Goal: Communication & Community: Participate in discussion

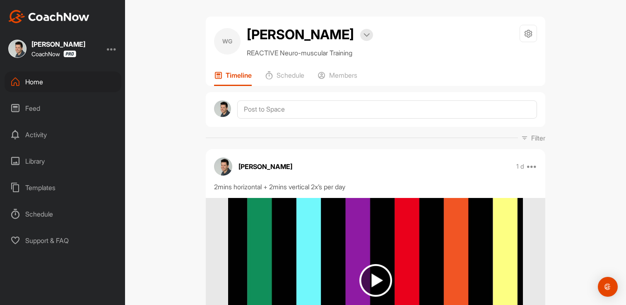
scroll to position [238, 0]
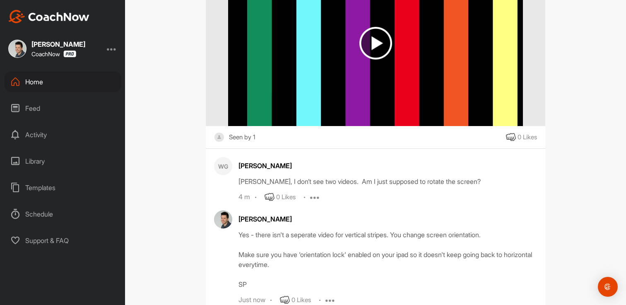
click at [54, 134] on div "Activity" at bounding box center [63, 135] width 117 height 21
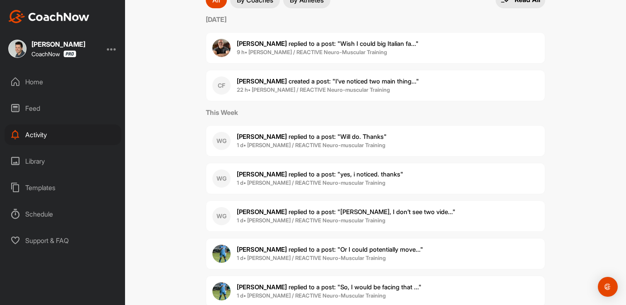
scroll to position [101, 0]
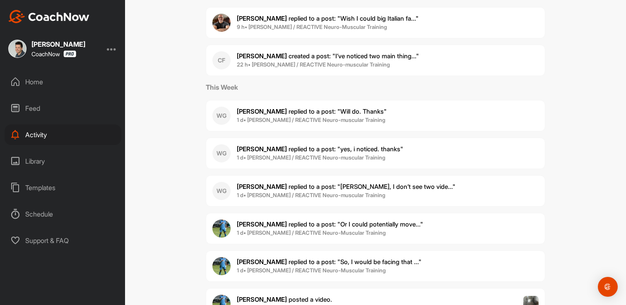
click at [298, 226] on span "[PERSON_NAME] replied to a post : "Or I could potentially move..."" at bounding box center [330, 225] width 186 height 8
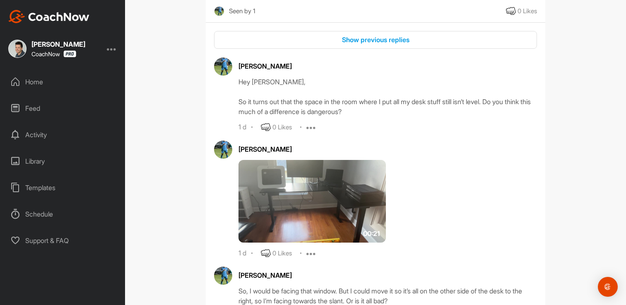
scroll to position [293, 0]
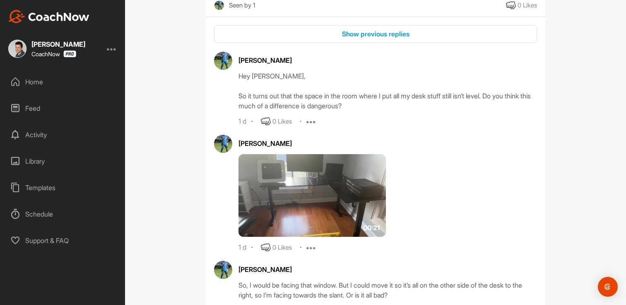
click at [306, 195] on img at bounding box center [311, 195] width 147 height 83
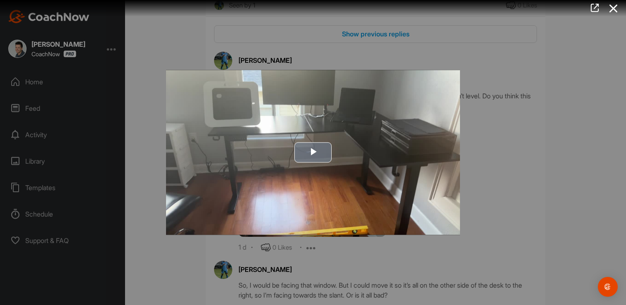
click at [313, 153] on span "Video Player" at bounding box center [313, 153] width 0 height 0
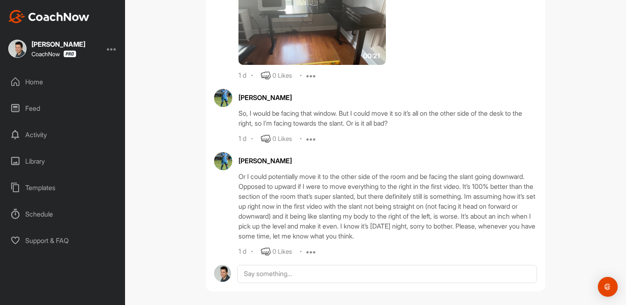
scroll to position [470, 0]
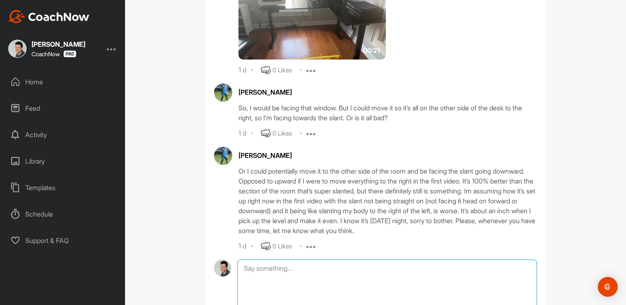
click at [381, 266] on textarea at bounding box center [387, 301] width 300 height 83
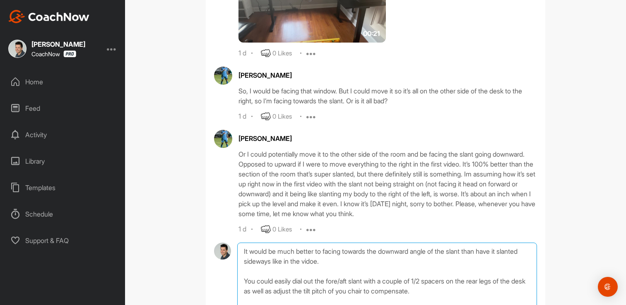
scroll to position [497, 0]
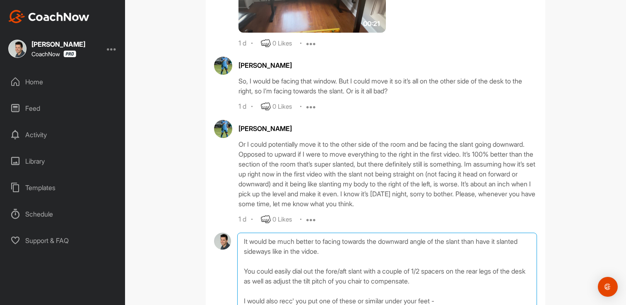
paste textarea "[URL][DOMAIN_NAME]"
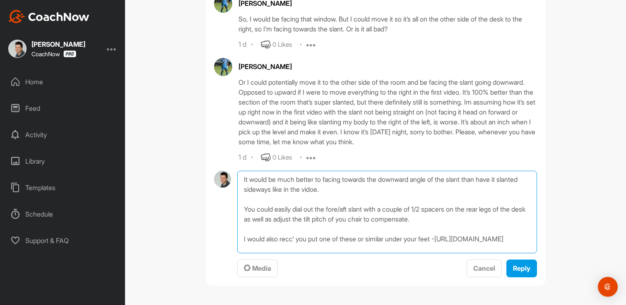
scroll to position [129, 0]
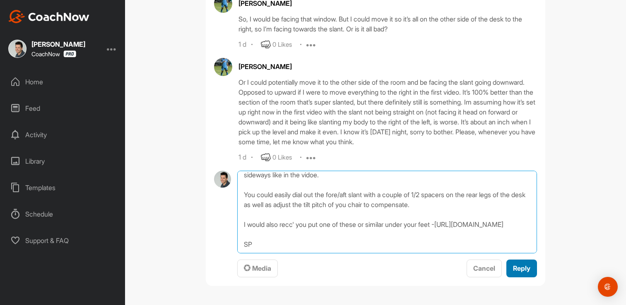
type textarea "It would be much better to facing towards the downward angle of the slant than …"
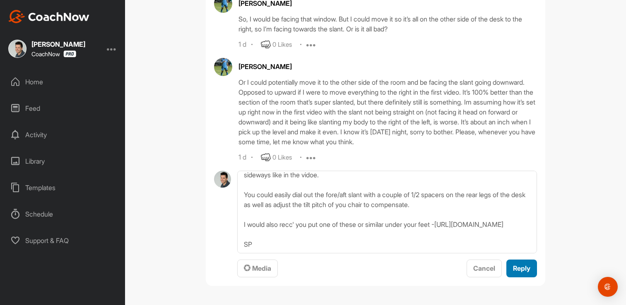
click at [530, 264] on button "Reply" at bounding box center [521, 269] width 31 height 18
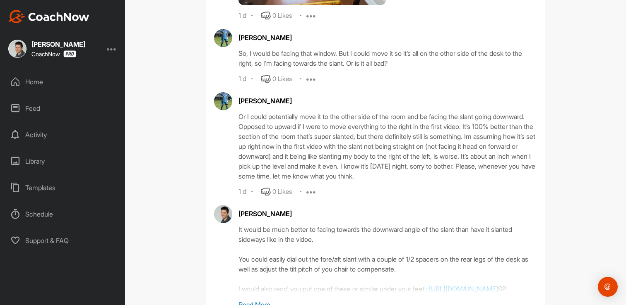
scroll to position [516, 0]
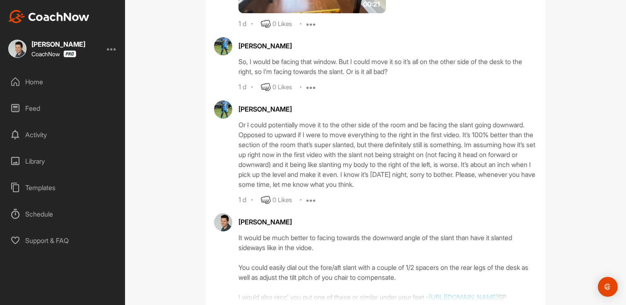
click at [31, 139] on div "Activity" at bounding box center [63, 135] width 117 height 21
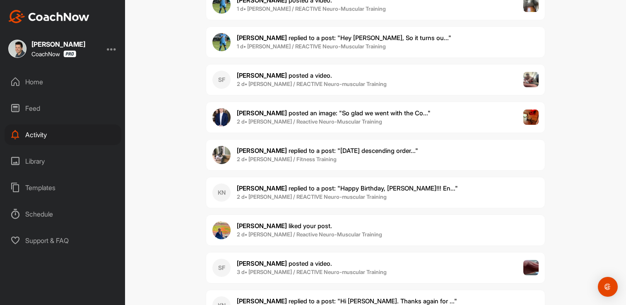
scroll to position [401, 0]
click at [306, 125] on span "2 d • [PERSON_NAME] / Reactive Neuro-Muscular Training" at bounding box center [334, 122] width 194 height 8
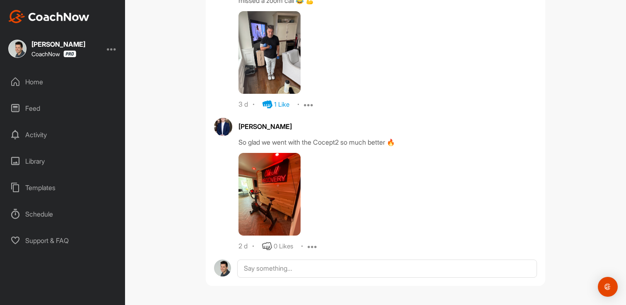
scroll to position [2222, 0]
click at [283, 192] on img at bounding box center [269, 194] width 62 height 83
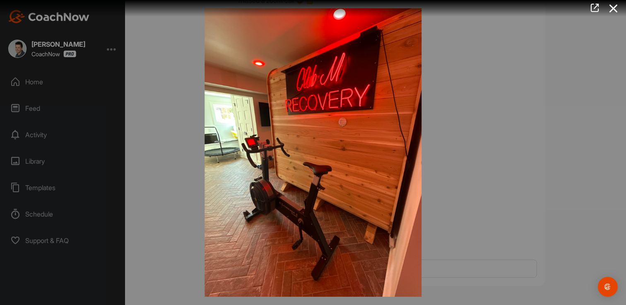
click at [464, 181] on div at bounding box center [313, 152] width 626 height 305
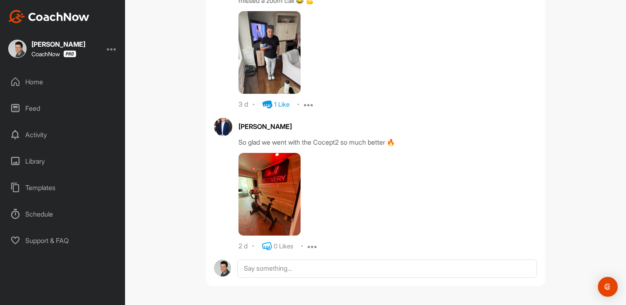
click at [263, 245] on icon at bounding box center [267, 247] width 10 height 10
click at [34, 159] on div "Library" at bounding box center [63, 161] width 117 height 21
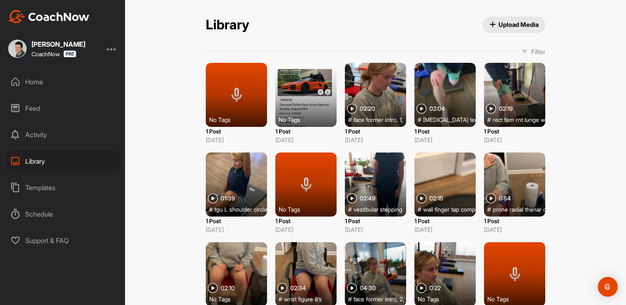
click at [21, 136] on div "Activity" at bounding box center [63, 135] width 117 height 21
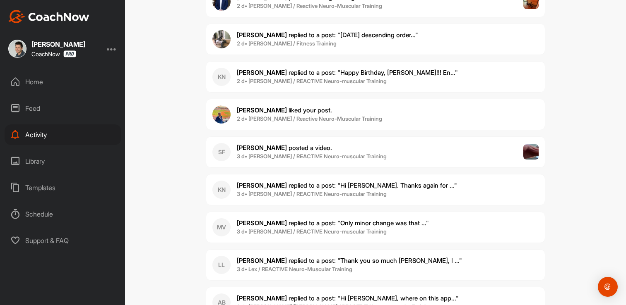
scroll to position [518, 0]
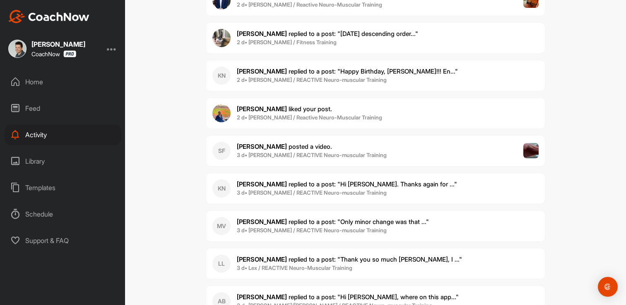
click at [286, 221] on span "[PERSON_NAME] replied to a post : "Only minor change was that ..."" at bounding box center [333, 222] width 192 height 8
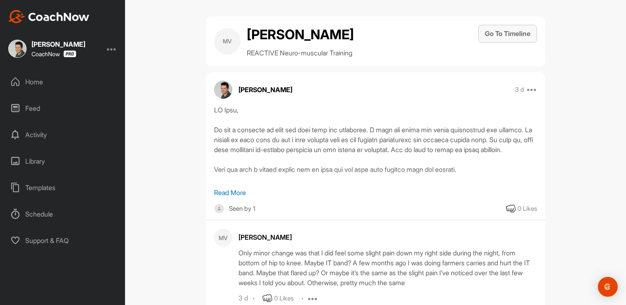
click at [522, 26] on button "Go To Timeline" at bounding box center [507, 34] width 59 height 18
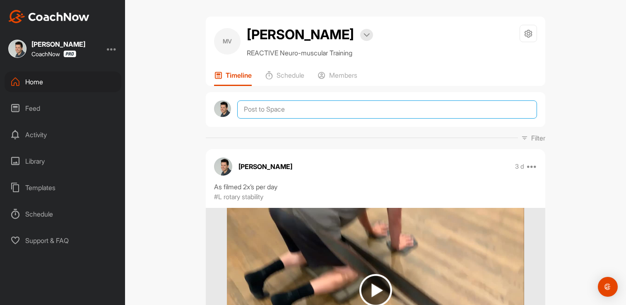
click at [286, 107] on textarea at bounding box center [387, 110] width 300 height 18
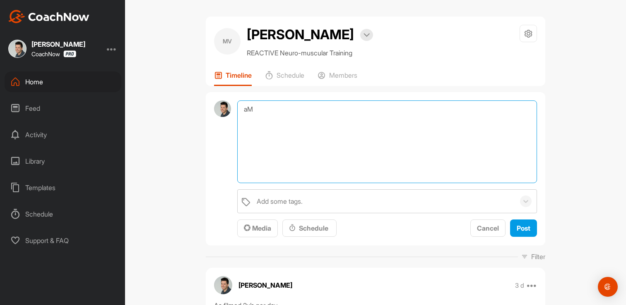
type textarea "a"
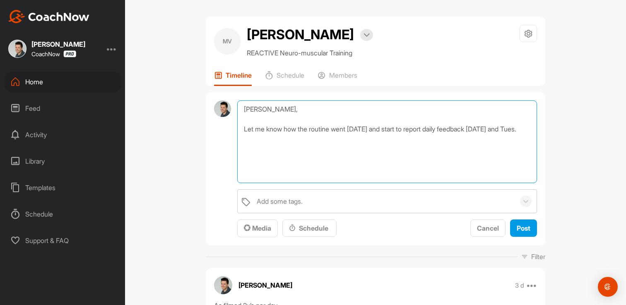
click at [279, 142] on textarea "[PERSON_NAME], Let me know how the routine went [DATE] and start to report dail…" at bounding box center [387, 142] width 300 height 83
click at [364, 142] on textarea "[PERSON_NAME], Let me know how the routine went [DATE] and start to report dail…" at bounding box center [387, 142] width 300 height 83
click at [428, 147] on textarea "[PERSON_NAME], Let me know how the routine went [DATE] and start to report dail…" at bounding box center [387, 142] width 300 height 83
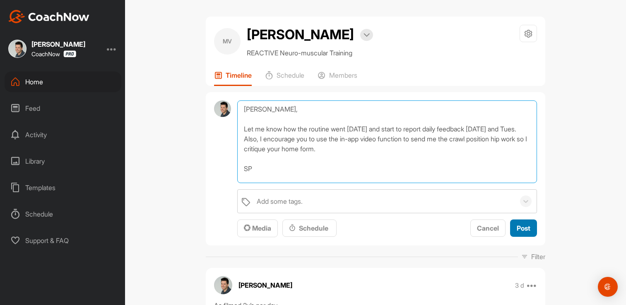
type textarea "[PERSON_NAME], Let me know how the routine went [DATE] and start to report dail…"
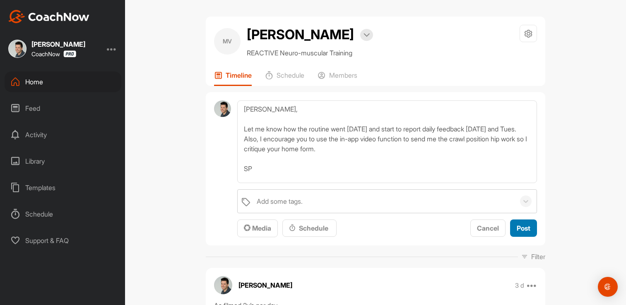
click at [522, 231] on span "Post" at bounding box center [523, 228] width 14 height 8
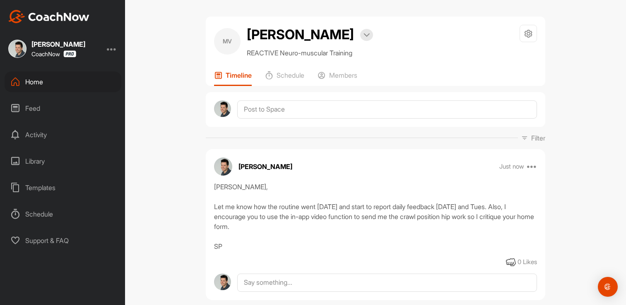
click at [45, 131] on div "Activity" at bounding box center [63, 135] width 117 height 21
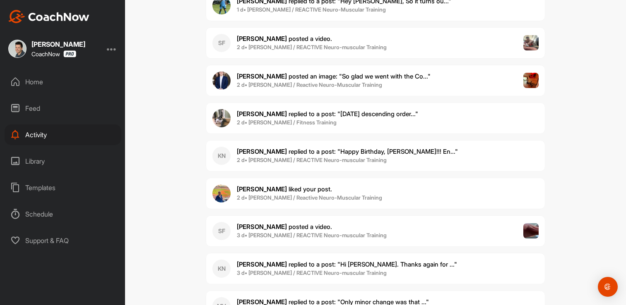
scroll to position [442, 0]
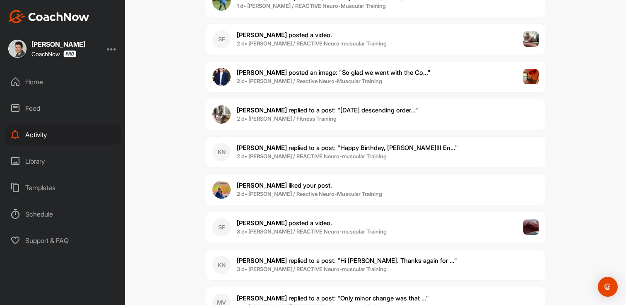
click at [259, 153] on b "2 d • [PERSON_NAME] / REACTIVE Neuro-muscular Training" at bounding box center [312, 156] width 150 height 7
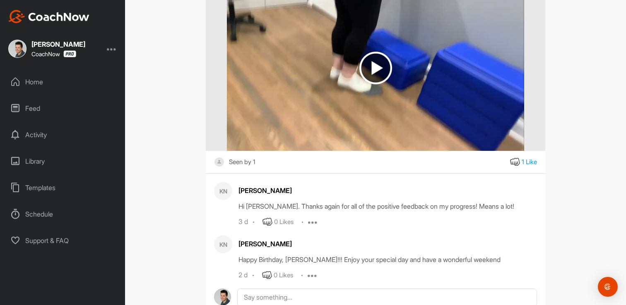
scroll to position [165, 0]
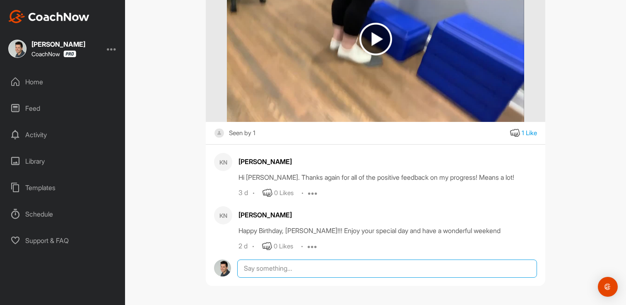
click at [300, 268] on textarea at bounding box center [387, 269] width 300 height 18
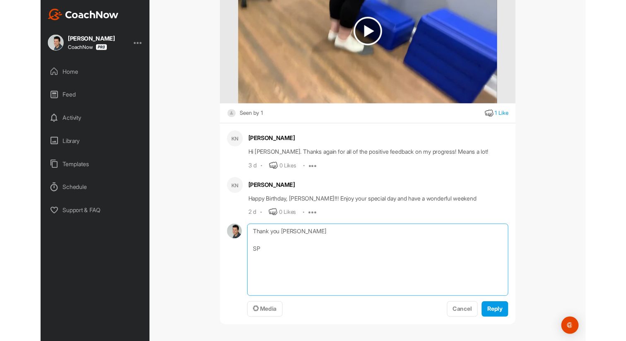
scroll to position [219, 0]
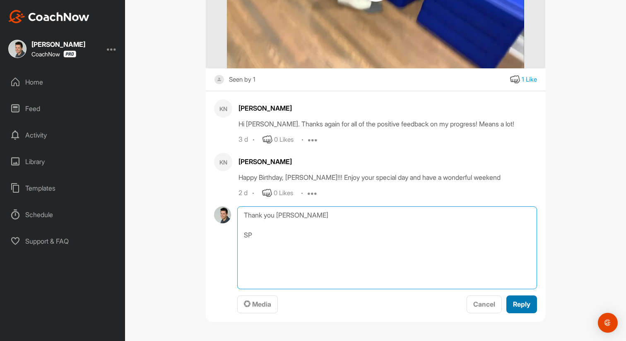
type textarea "Thank you [PERSON_NAME] SP"
click at [534, 305] on button "Reply" at bounding box center [521, 304] width 31 height 18
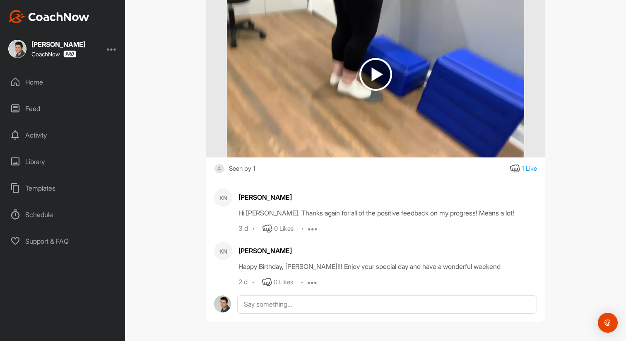
scroll to position [203, 0]
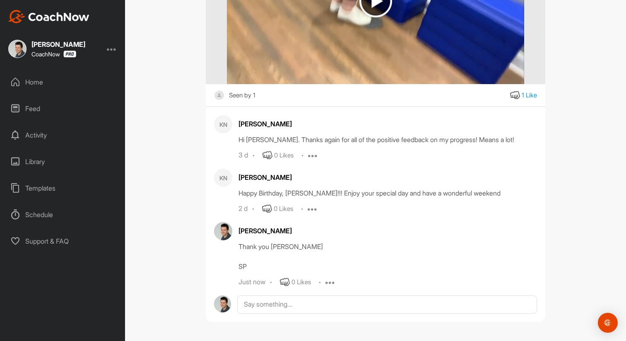
click at [31, 106] on div "Feed" at bounding box center [63, 108] width 117 height 21
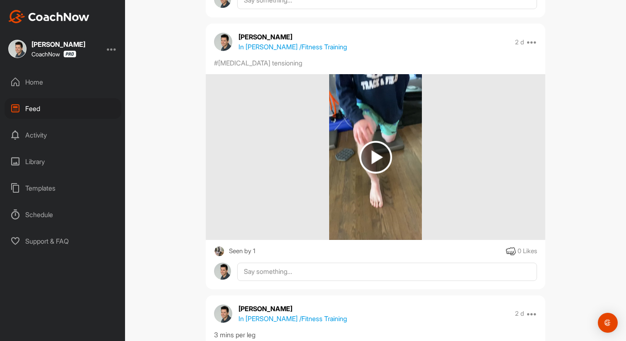
scroll to position [1807, 0]
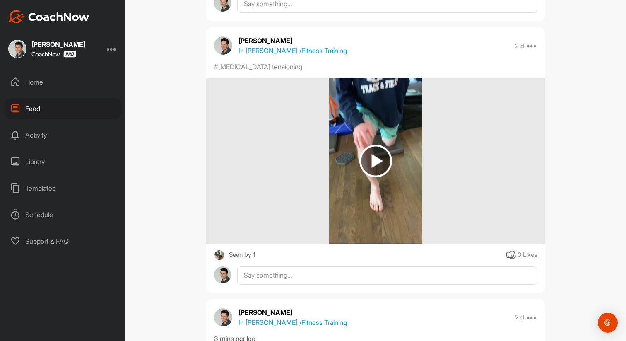
click at [303, 55] on p "In [PERSON_NAME] / Fitness Training" at bounding box center [292, 51] width 108 height 10
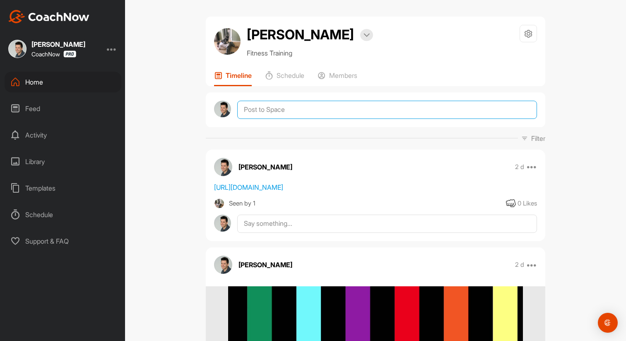
click at [301, 111] on textarea at bounding box center [387, 110] width 300 height 18
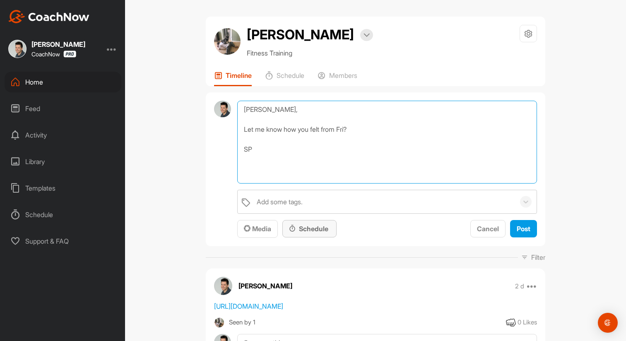
type textarea "[PERSON_NAME], Let me know how you felt from Fri? SP"
click at [311, 230] on div "Schedule" at bounding box center [309, 228] width 41 height 10
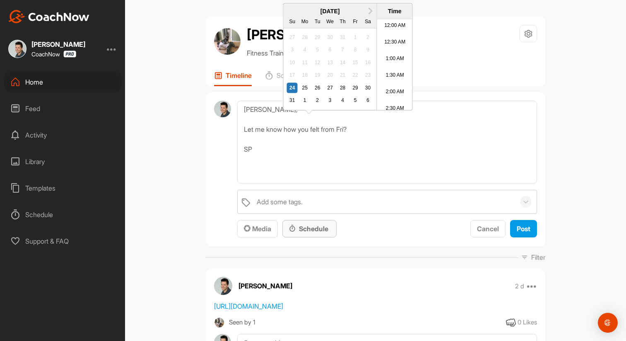
scroll to position [509, 0]
click at [308, 93] on div "25" at bounding box center [304, 87] width 11 height 11
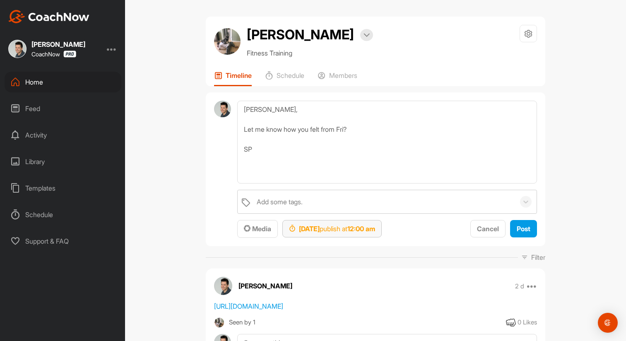
click at [375, 226] on strong "12:00 am" at bounding box center [361, 228] width 28 height 8
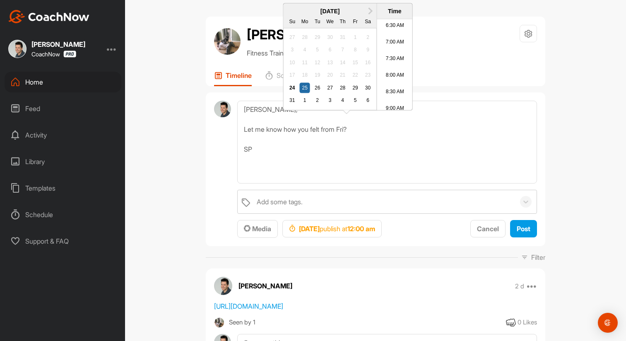
scroll to position [219, 0]
click at [396, 98] on li "8:30 AM" at bounding box center [394, 90] width 35 height 17
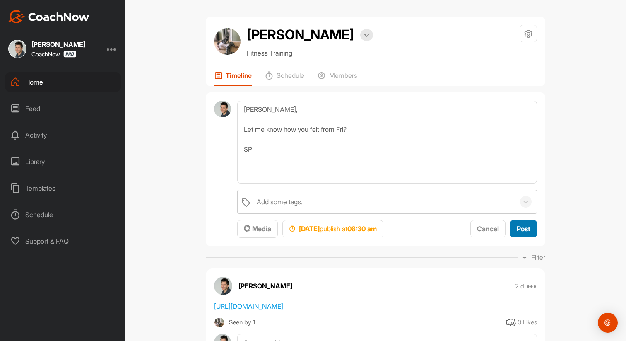
click at [525, 230] on span "Post" at bounding box center [523, 228] width 14 height 8
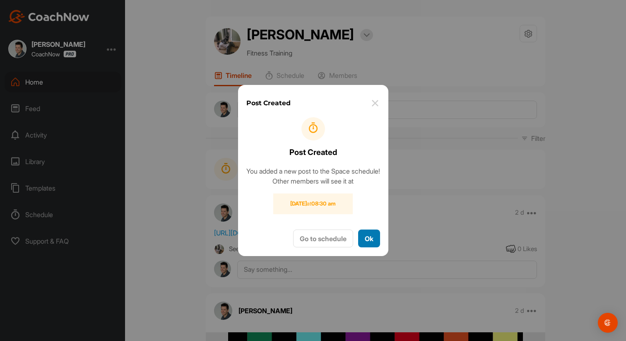
click at [369, 241] on button "Ok" at bounding box center [369, 238] width 22 height 18
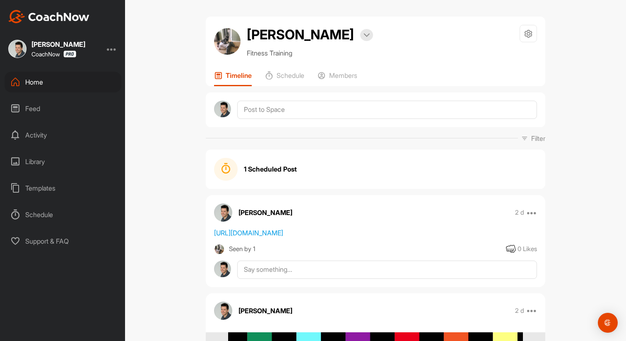
click at [41, 133] on div "Activity" at bounding box center [63, 135] width 117 height 21
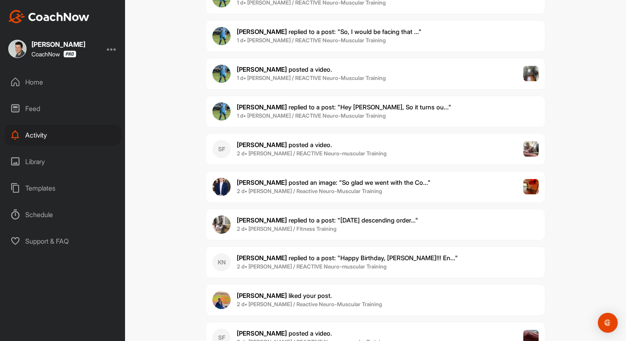
scroll to position [200, 0]
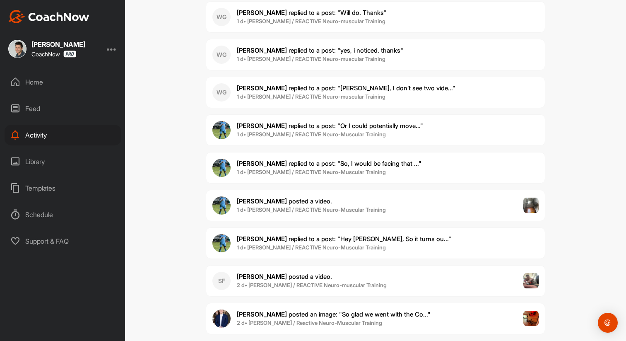
click at [33, 107] on div "Feed" at bounding box center [63, 108] width 117 height 21
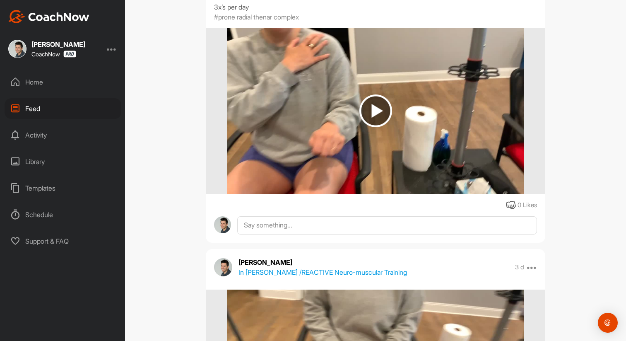
scroll to position [4315, 0]
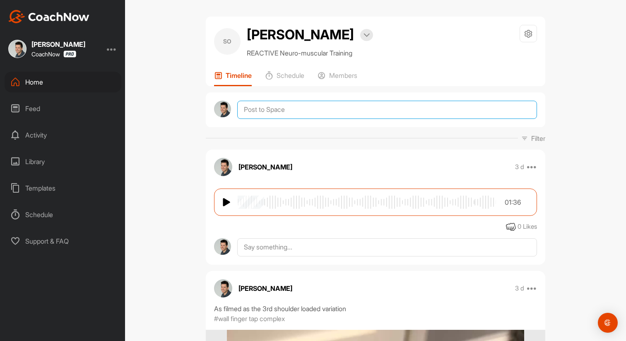
click at [339, 111] on textarea at bounding box center [387, 110] width 300 height 18
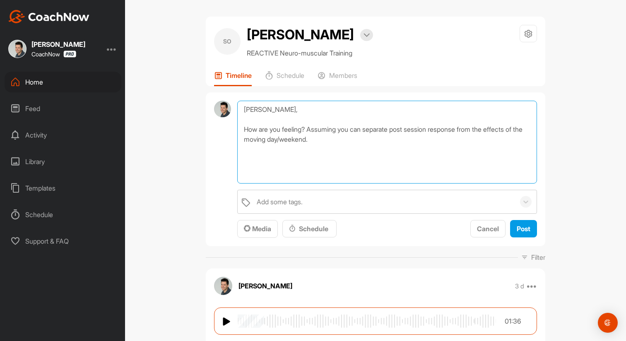
click at [340, 142] on textarea "[PERSON_NAME], How are you feeling? Assuming you can separate post session resp…" at bounding box center [387, 142] width 300 height 83
type textarea "[PERSON_NAME], How are you feeling? Assuming you can separate post session resp…"
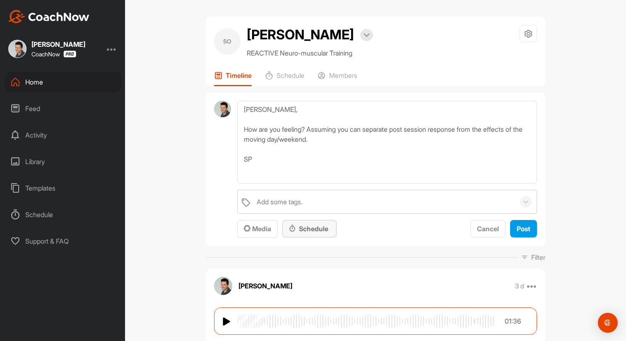
click at [314, 229] on div "Schedule" at bounding box center [309, 228] width 41 height 10
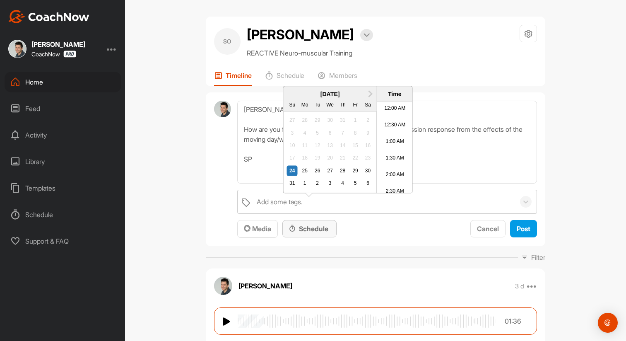
scroll to position [509, 0]
click at [305, 176] on div "25" at bounding box center [304, 170] width 11 height 11
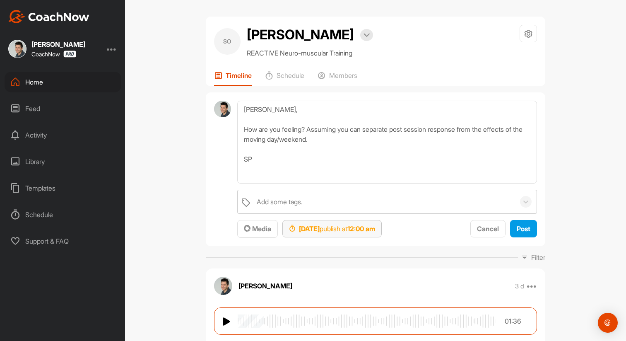
click at [357, 229] on div "[DATE] publish at 12:00 am" at bounding box center [332, 228] width 86 height 10
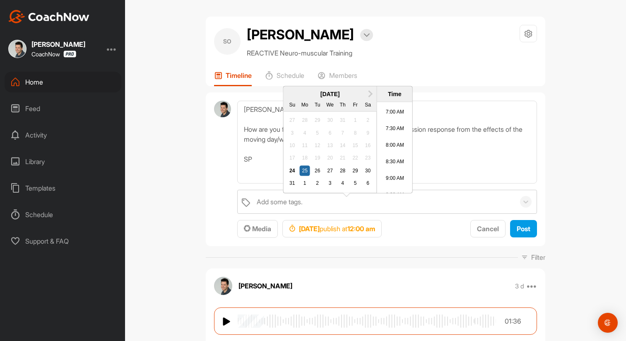
scroll to position [233, 0]
click at [381, 168] on li "8:30 AM" at bounding box center [394, 159] width 35 height 17
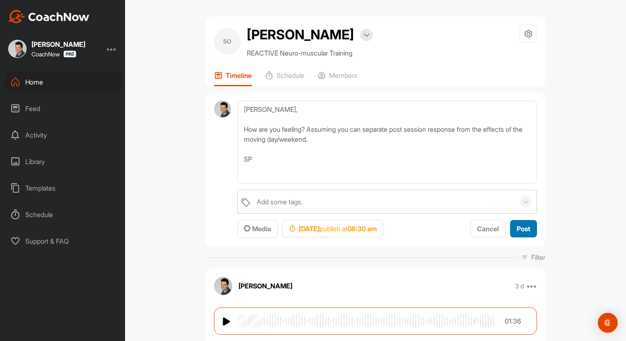
click at [519, 227] on span "Post" at bounding box center [523, 228] width 14 height 8
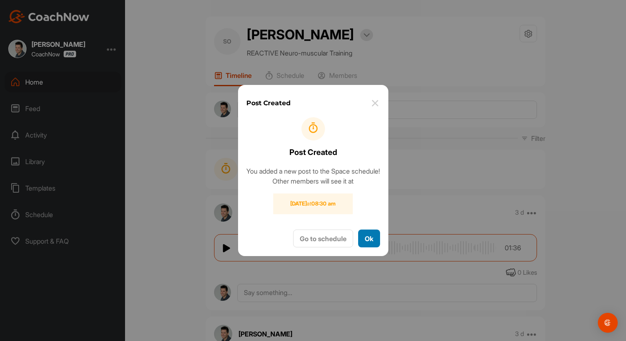
click at [370, 241] on button "Ok" at bounding box center [369, 238] width 22 height 18
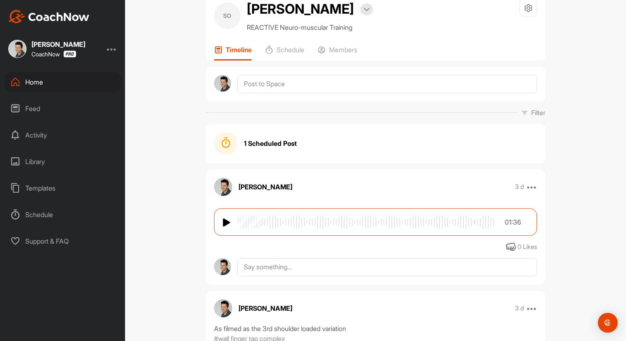
scroll to position [25, 0]
click at [38, 159] on div "Library" at bounding box center [63, 161] width 117 height 21
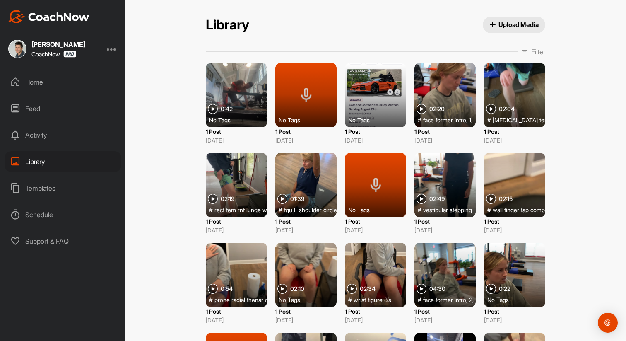
click at [28, 132] on div "Activity" at bounding box center [63, 135] width 117 height 21
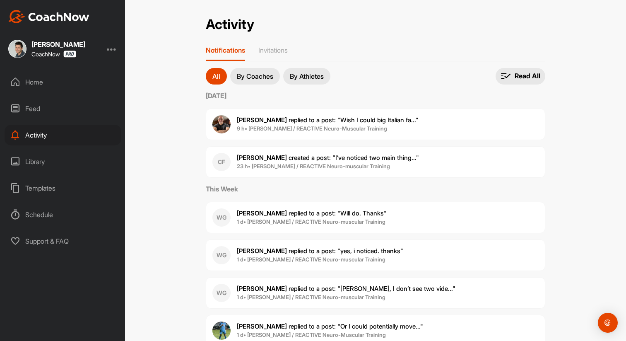
click at [30, 106] on div "Feed" at bounding box center [63, 108] width 117 height 21
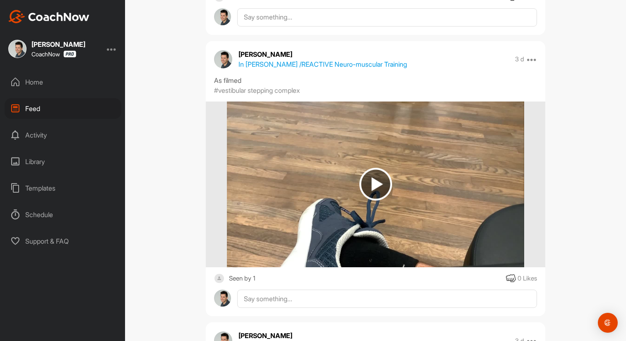
scroll to position [6555, 0]
